Goal: Information Seeking & Learning: Learn about a topic

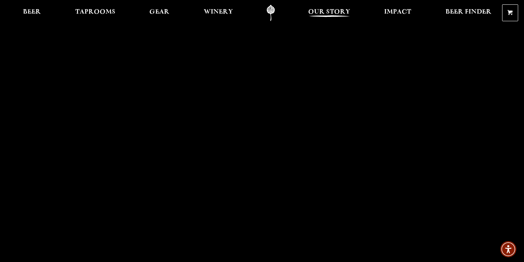
click at [333, 10] on span "Our Story" at bounding box center [329, 12] width 42 height 6
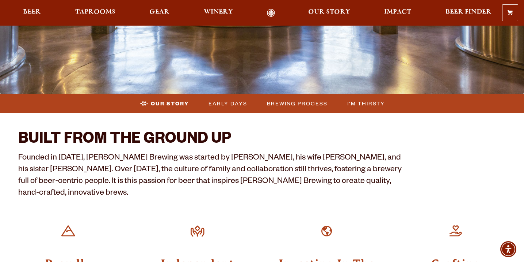
scroll to position [172, 0]
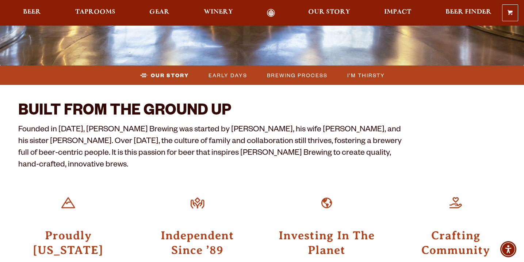
click at [269, 9] on link "Odell Home" at bounding box center [270, 13] width 27 height 8
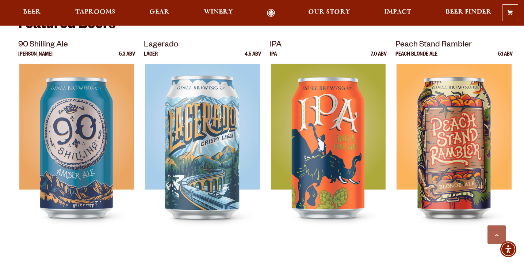
scroll to position [286, 0]
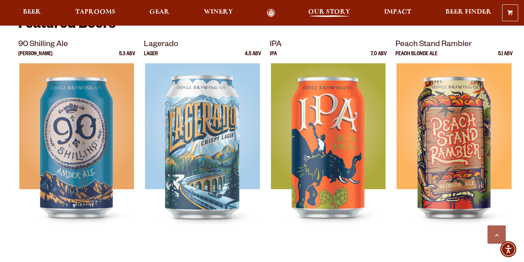
click at [325, 11] on span "Our Story" at bounding box center [329, 12] width 42 height 6
